Goal: Task Accomplishment & Management: Complete application form

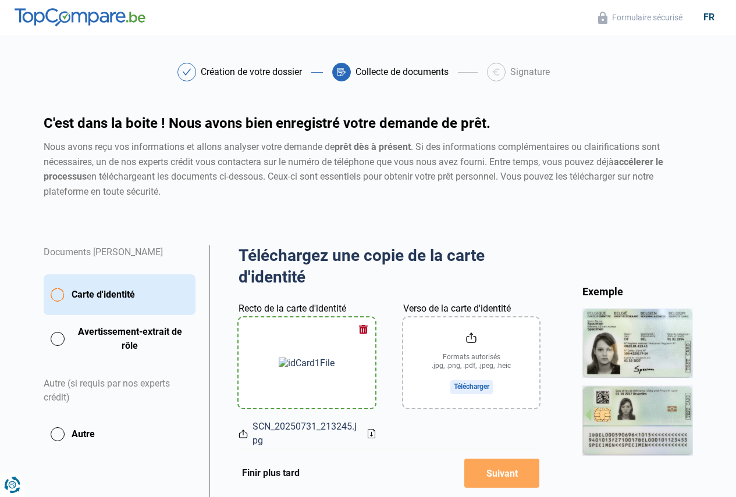
click at [475, 383] on input "Verso de la carte d'identité" at bounding box center [471, 363] width 137 height 91
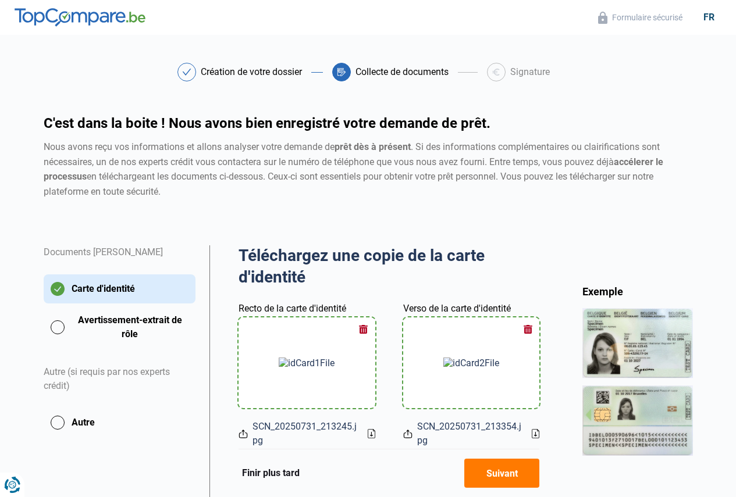
click at [504, 471] on button "Suivant" at bounding box center [501, 473] width 75 height 29
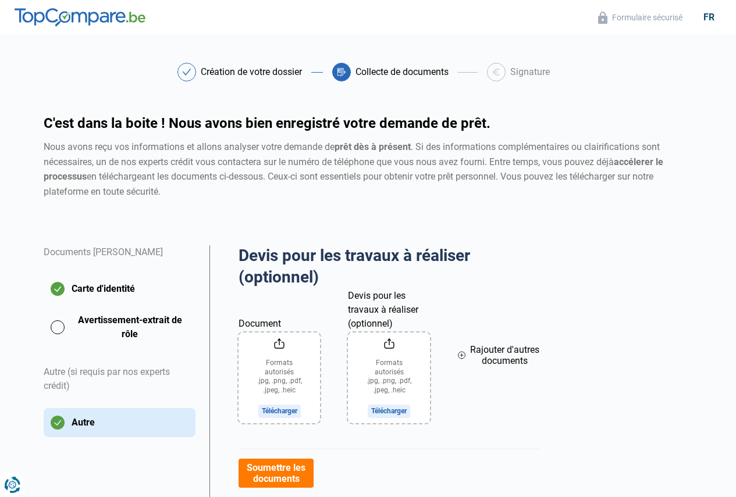
click at [274, 415] on input "Document" at bounding box center [278, 378] width 81 height 91
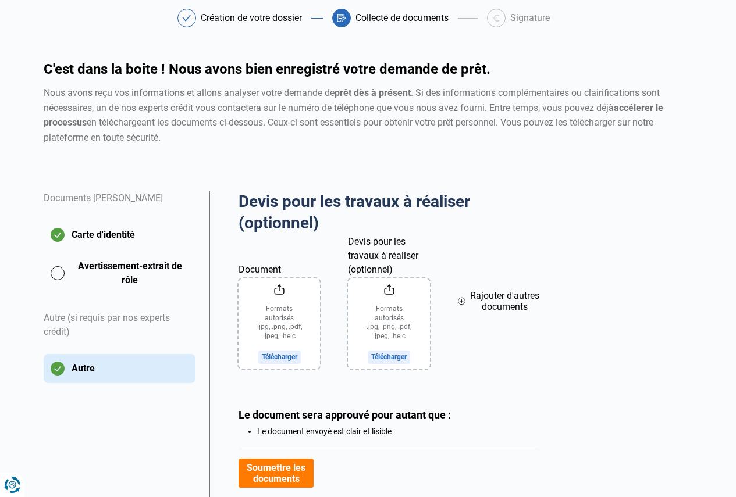
scroll to position [205, 0]
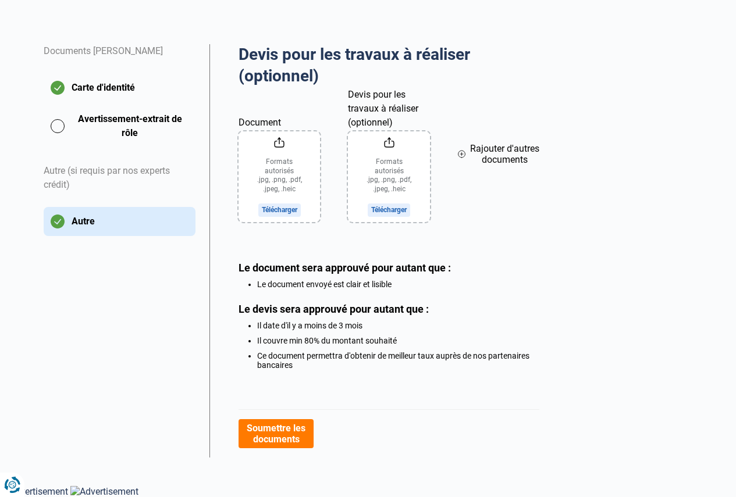
click at [57, 124] on button "Avertissement-extrait de rôle" at bounding box center [120, 126] width 152 height 29
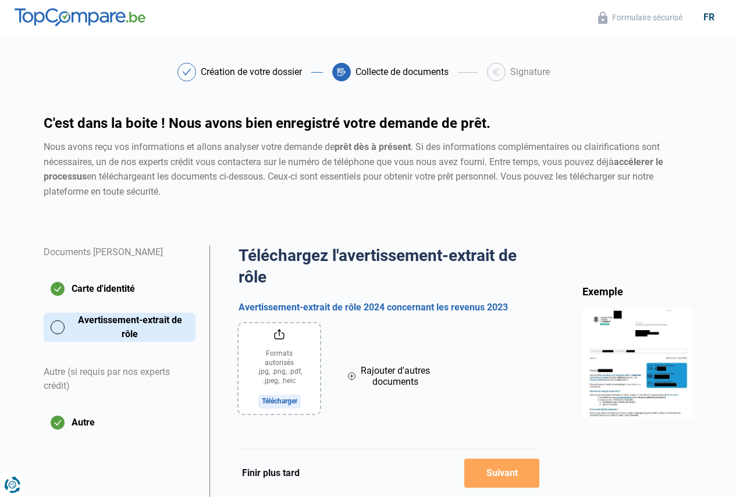
click at [281, 400] on input "file" at bounding box center [278, 368] width 81 height 91
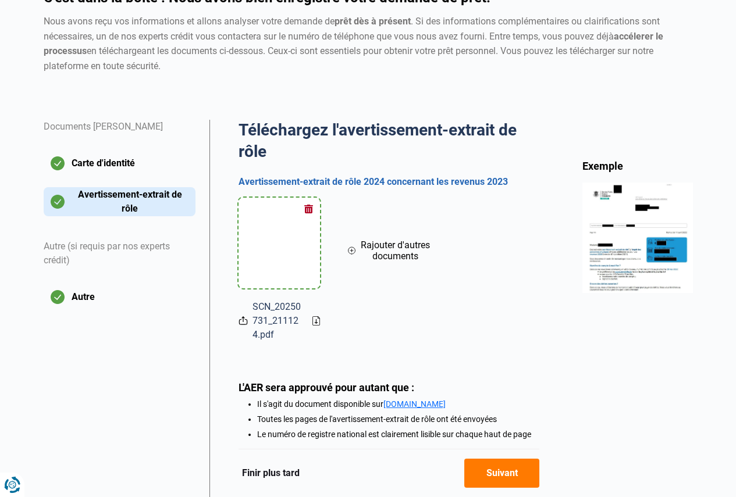
scroll to position [174, 0]
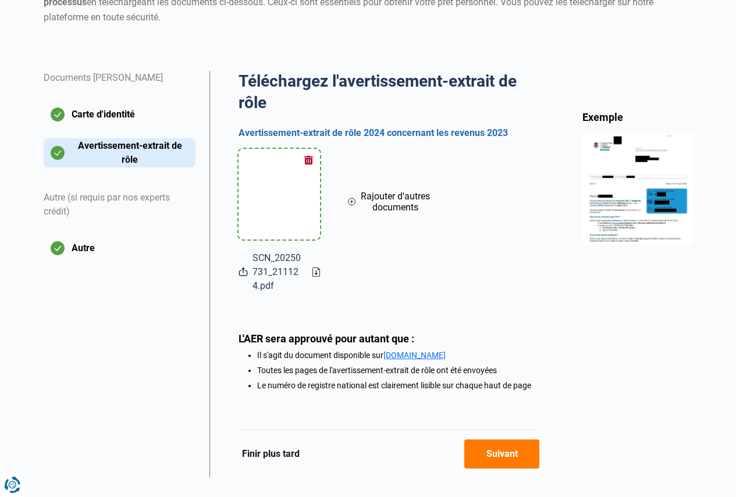
click at [246, 275] on icon at bounding box center [242, 272] width 9 height 12
click at [245, 273] on icon at bounding box center [242, 272] width 9 height 12
click at [350, 202] on icon at bounding box center [352, 201] width 8 height 13
click at [393, 223] on input "file" at bounding box center [388, 194] width 81 height 91
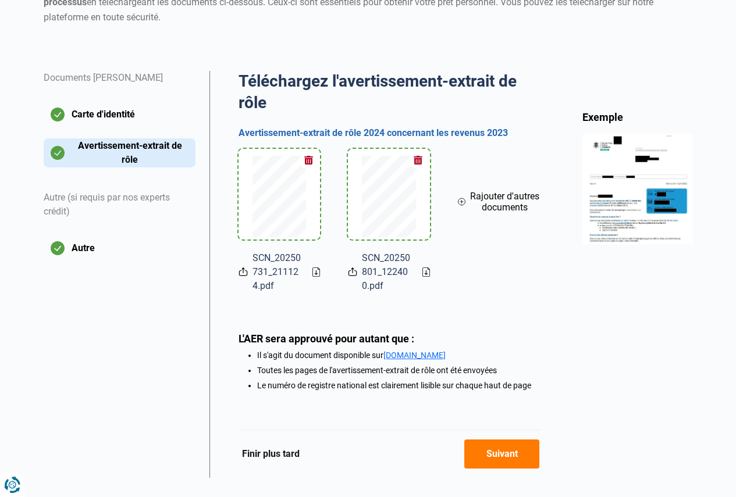
click at [416, 159] on button "button" at bounding box center [417, 160] width 17 height 17
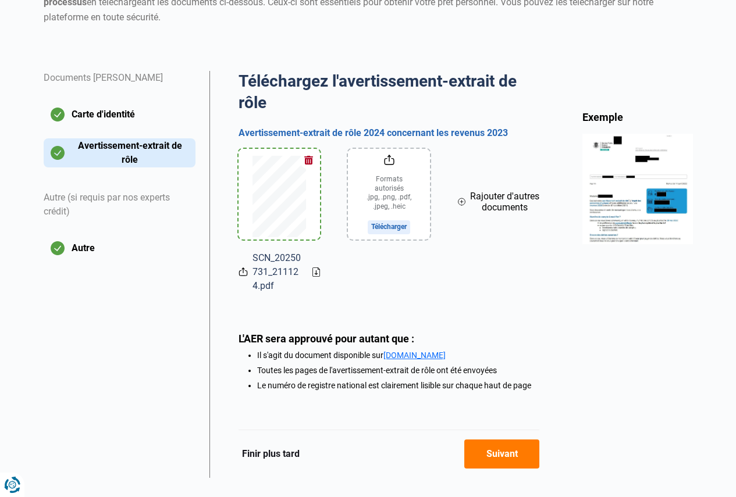
click at [305, 160] on button "button" at bounding box center [308, 160] width 17 height 17
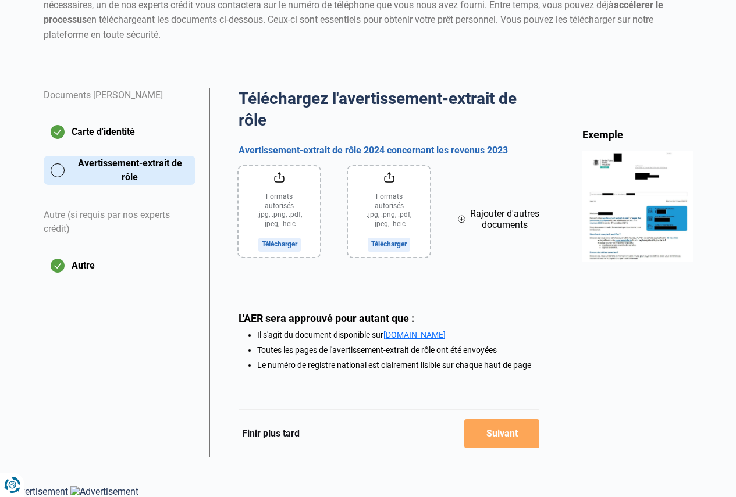
click at [279, 247] on input "file" at bounding box center [278, 211] width 81 height 91
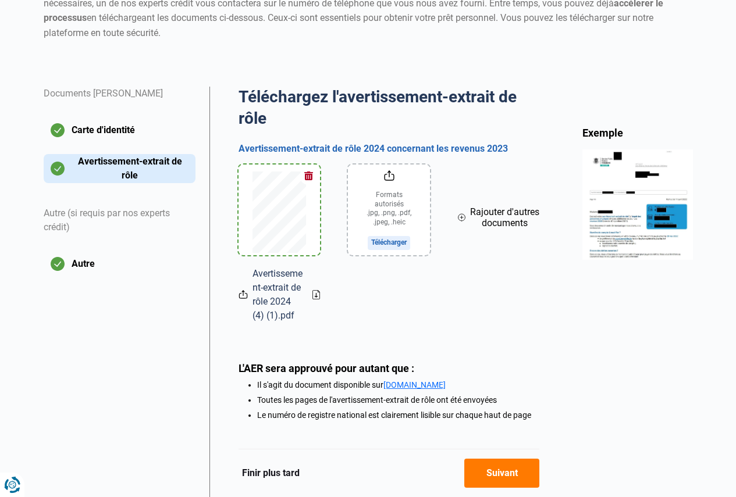
click at [504, 478] on button "Suivant" at bounding box center [501, 473] width 75 height 29
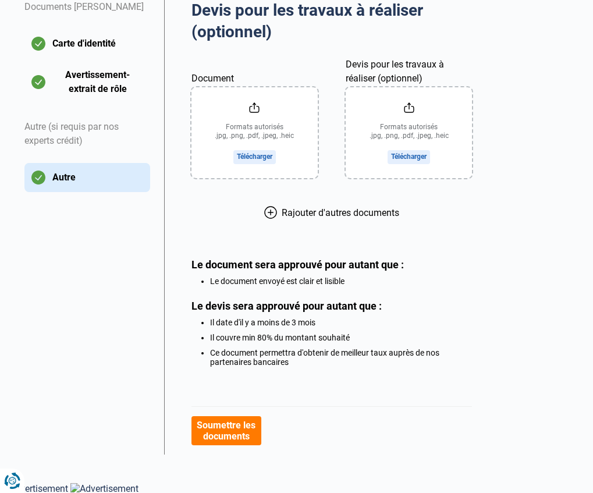
scroll to position [250, 0]
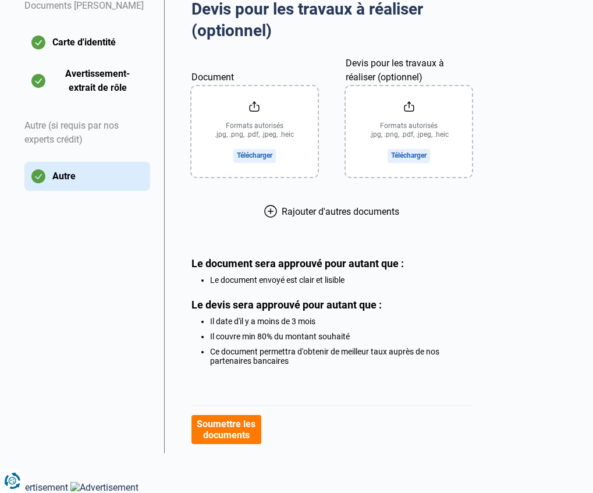
click at [38, 171] on button "Autre" at bounding box center [87, 176] width 126 height 29
click at [37, 173] on button "Autre" at bounding box center [87, 176] width 126 height 29
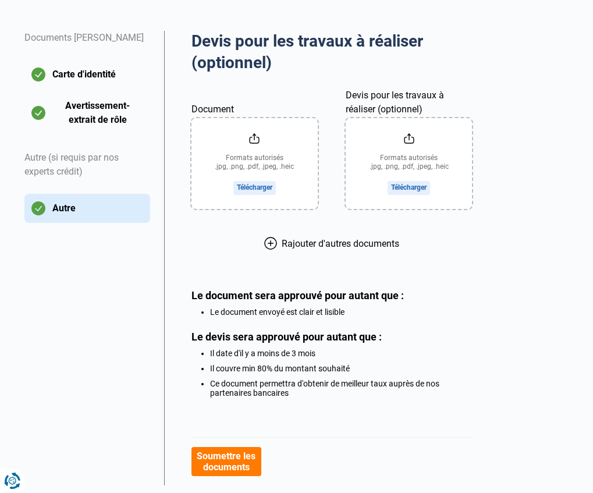
scroll to position [233, 0]
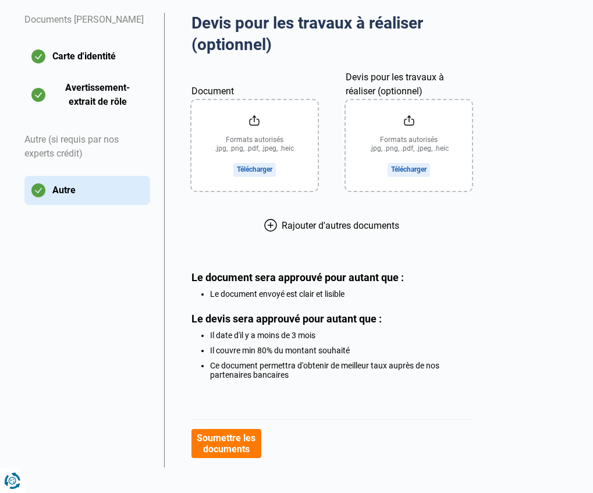
click at [248, 169] on input "Document" at bounding box center [254, 145] width 126 height 91
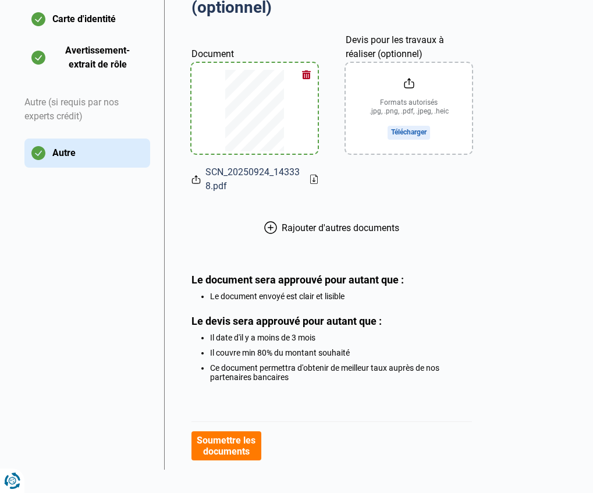
scroll to position [290, 0]
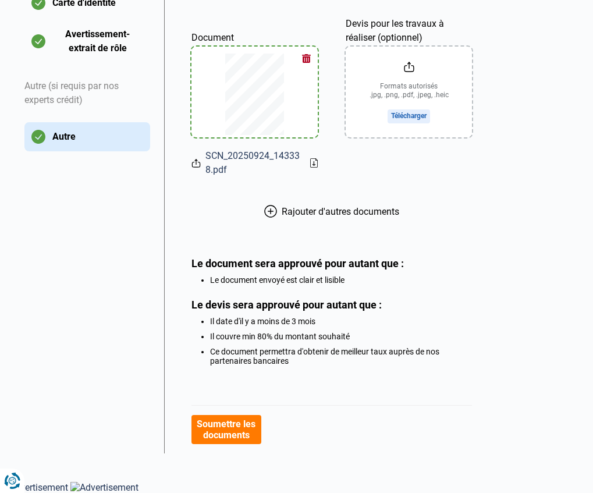
click at [269, 207] on icon at bounding box center [270, 211] width 13 height 13
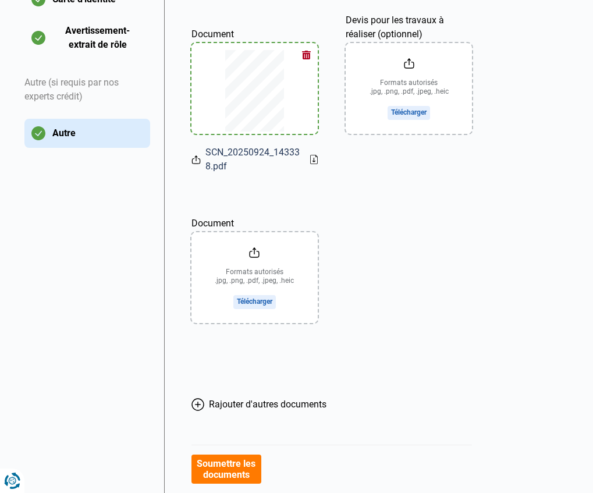
click at [74, 131] on button "Autre" at bounding box center [87, 133] width 126 height 29
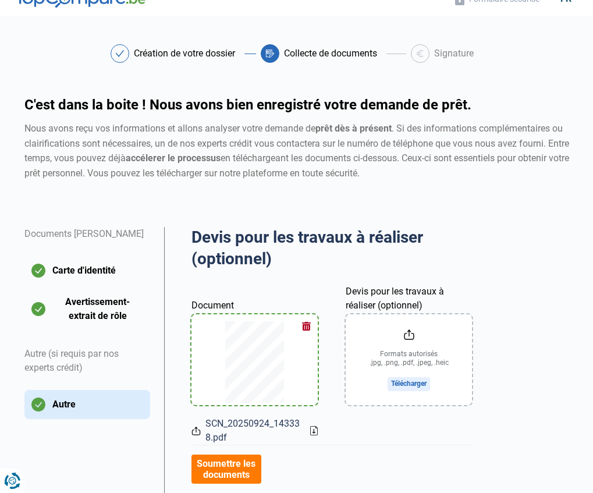
scroll to position [0, 0]
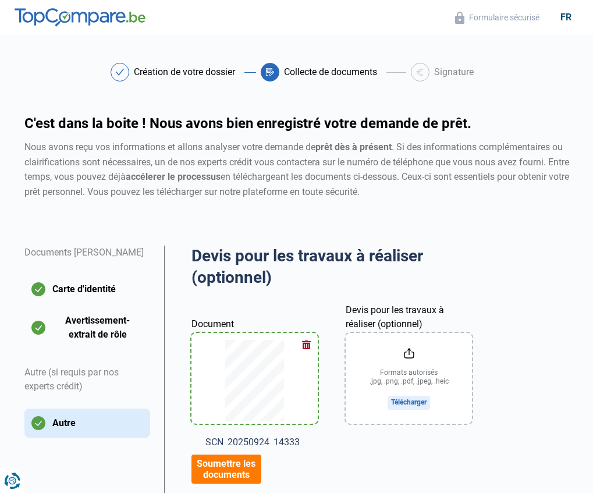
click at [72, 287] on button "Carte d'identité" at bounding box center [87, 289] width 126 height 29
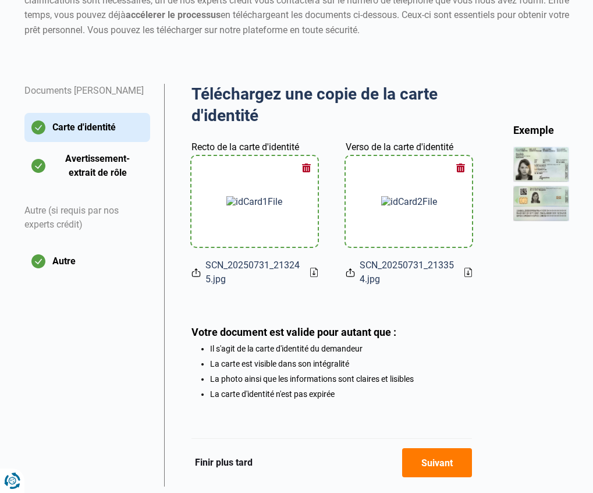
scroll to position [174, 0]
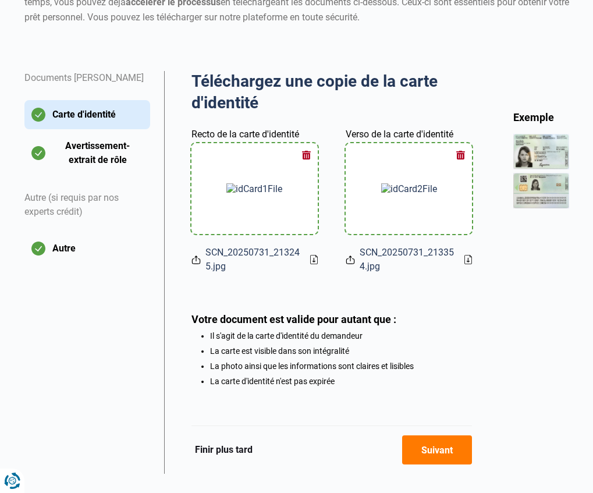
click at [89, 148] on button "Avertissement-extrait de rôle" at bounding box center [87, 152] width 126 height 29
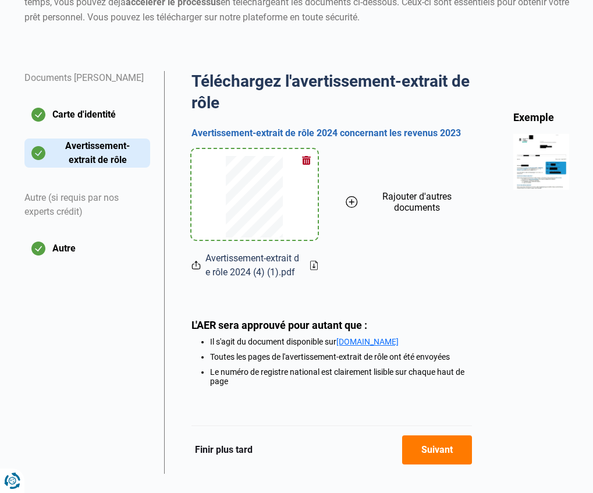
scroll to position [197, 0]
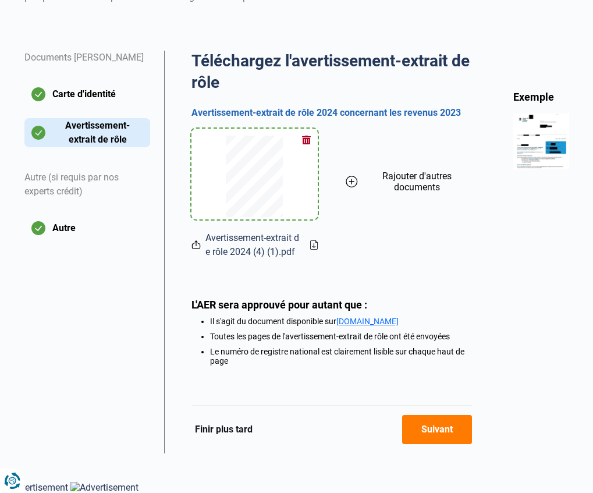
click at [59, 223] on button "Autre" at bounding box center [87, 227] width 126 height 29
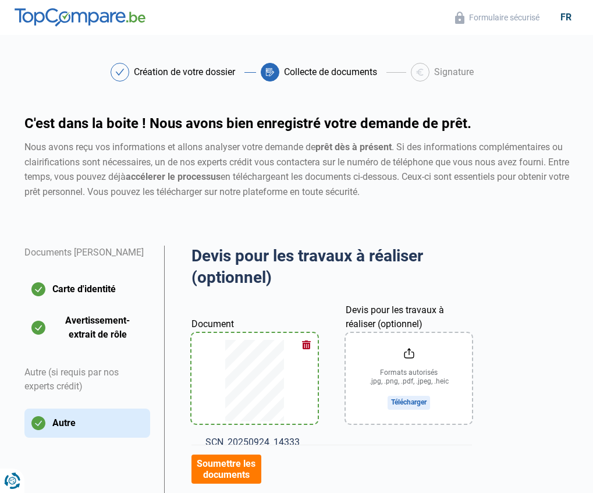
click at [270, 70] on icon at bounding box center [269, 71] width 9 height 9
click at [341, 151] on strong "prêt dès à présent" at bounding box center [353, 146] width 76 height 11
click at [426, 75] on div at bounding box center [420, 72] width 19 height 19
click at [440, 75] on div "Signature" at bounding box center [454, 71] width 40 height 9
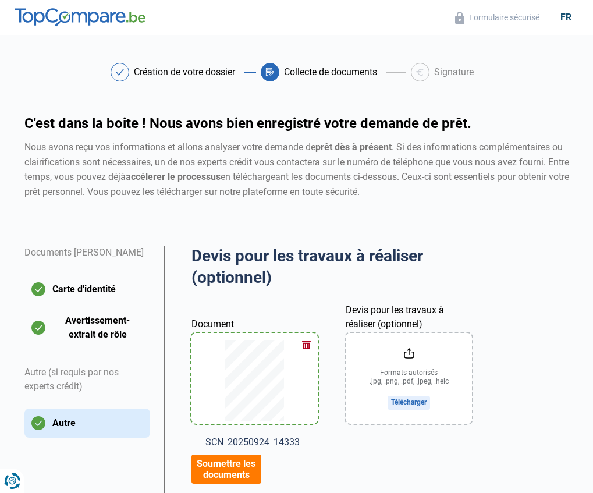
click at [372, 124] on h1 "C'est dans la boite ! Nous avons bien enregistré votre demande de prêt." at bounding box center [296, 123] width 544 height 14
